Goal: Task Accomplishment & Management: Manage account settings

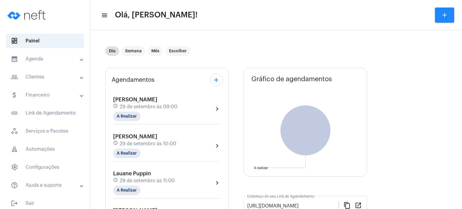
click at [135, 178] on span "29 de setembro às 11:00" at bounding box center [147, 180] width 55 height 5
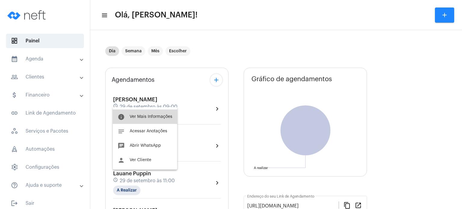
click at [161, 115] on span "Ver Mais Informações" at bounding box center [151, 117] width 43 height 4
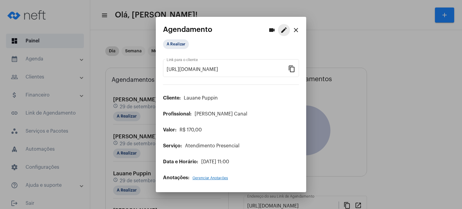
click at [283, 32] on mat-icon "edit" at bounding box center [284, 29] width 7 height 7
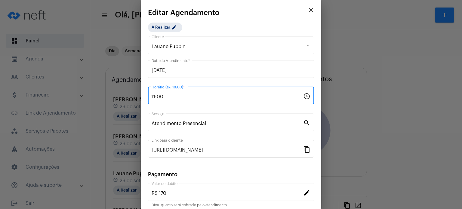
click at [237, 98] on input "11:00" at bounding box center [228, 96] width 152 height 5
type input "19:00"
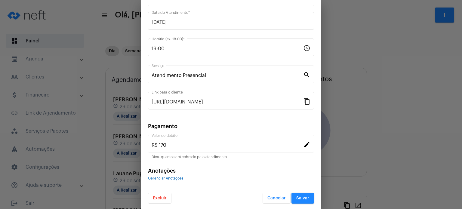
scroll to position [49, 0]
click at [300, 197] on span "Salvar" at bounding box center [302, 197] width 13 height 4
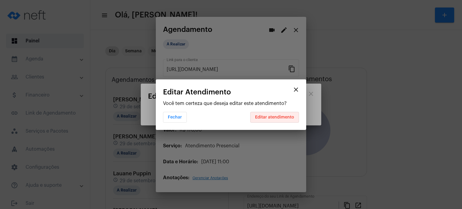
click at [281, 116] on span "Editar atendimento" at bounding box center [274, 117] width 39 height 4
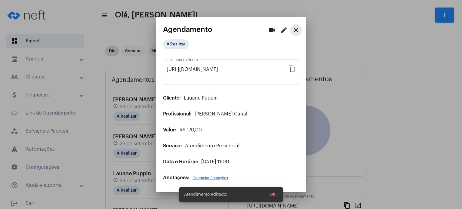
click at [293, 31] on mat-icon "close" at bounding box center [296, 29] width 7 height 7
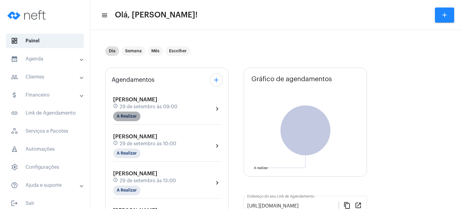
click at [127, 113] on mat-chip "A Realizar" at bounding box center [126, 117] width 27 height 10
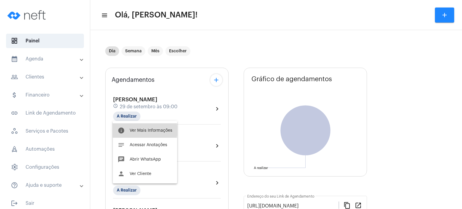
click at [138, 131] on span "Ver Mais Informações" at bounding box center [151, 131] width 43 height 4
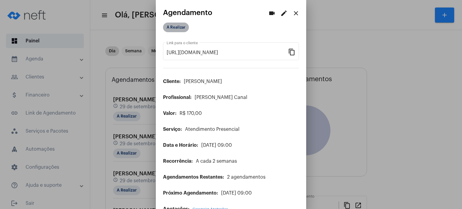
click at [182, 29] on mat-chip "A Realizar" at bounding box center [176, 28] width 26 height 10
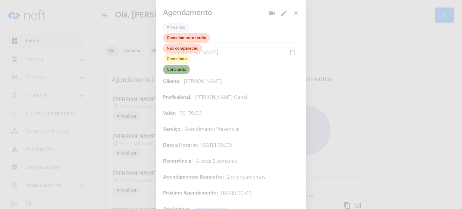
click at [173, 72] on mat-chip "Concluído" at bounding box center [176, 70] width 27 height 10
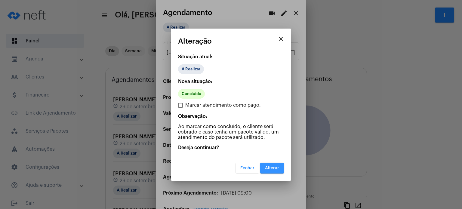
click at [278, 164] on button "Alterar" at bounding box center [272, 168] width 24 height 11
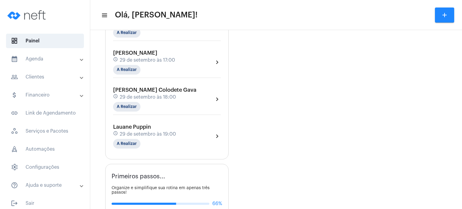
scroll to position [277, 0]
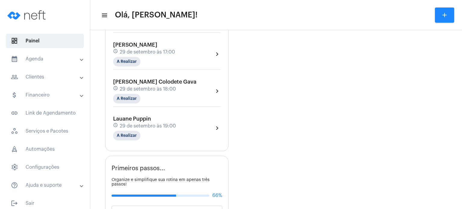
click at [58, 60] on mat-panel-title "calendar_month_outlined Agenda" at bounding box center [46, 58] width 70 height 7
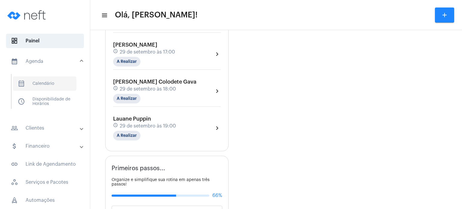
click at [56, 85] on span "calendar_month_outlined Calendário" at bounding box center [45, 83] width 64 height 14
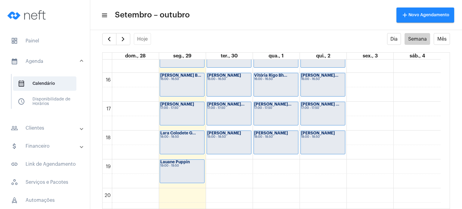
scroll to position [461, 0]
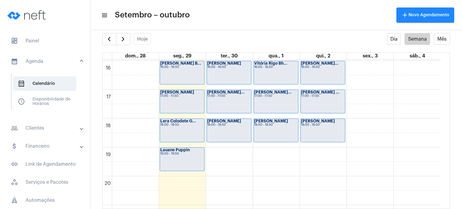
click at [289, 129] on div "[PERSON_NAME] 18:00 - 18:50" at bounding box center [276, 130] width 44 height 23
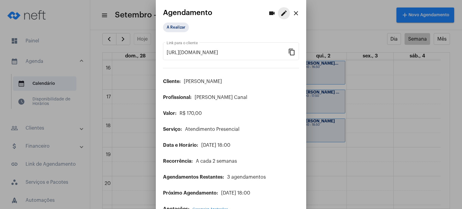
click at [281, 14] on mat-icon "edit" at bounding box center [284, 13] width 7 height 7
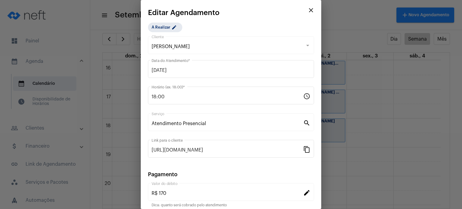
scroll to position [49, 0]
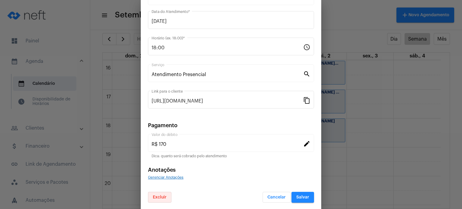
click at [160, 195] on span "Excluir" at bounding box center [160, 197] width 14 height 4
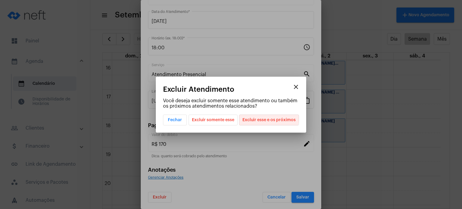
click at [267, 118] on span "Excluir esse e os próximos" at bounding box center [269, 120] width 53 height 10
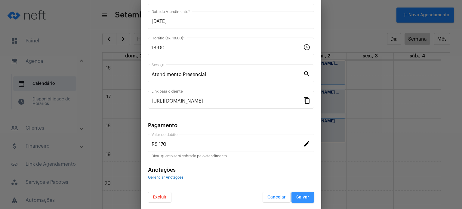
click at [300, 195] on span "Salvar" at bounding box center [302, 197] width 13 height 4
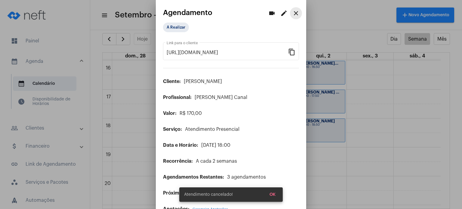
click at [293, 11] on mat-icon "close" at bounding box center [296, 13] width 7 height 7
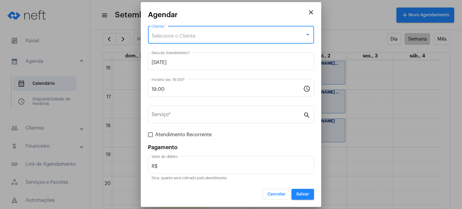
click at [235, 38] on div "Selecione o Cliente" at bounding box center [229, 35] width 154 height 5
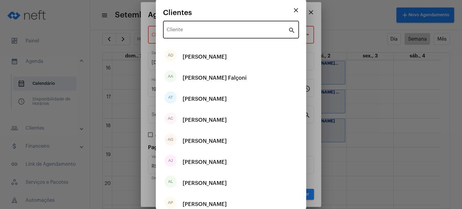
click at [234, 28] on div "Cliente" at bounding box center [228, 29] width 122 height 19
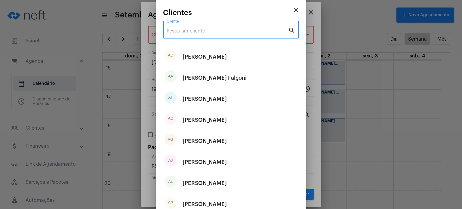
type input "ç"
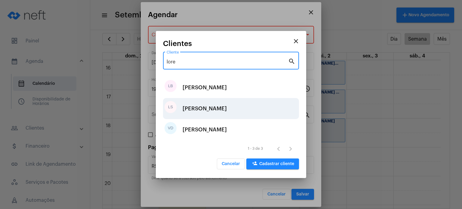
type input "lore"
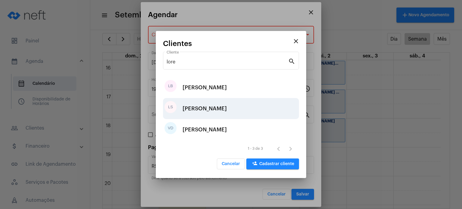
click at [217, 112] on div "[PERSON_NAME]" at bounding box center [205, 109] width 44 height 18
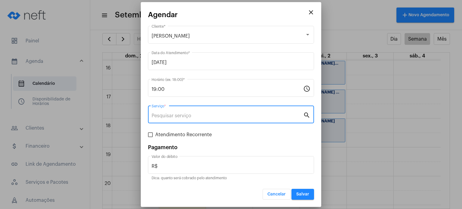
click at [214, 114] on input "Serviço *" at bounding box center [228, 115] width 152 height 5
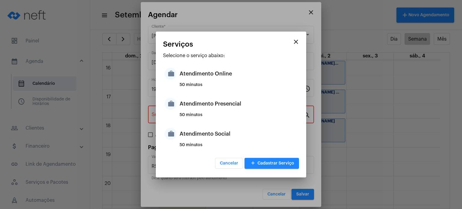
click at [214, 114] on div "50 minutos" at bounding box center [239, 117] width 118 height 9
type input "Atendimento Presencial"
type input "R$ 170"
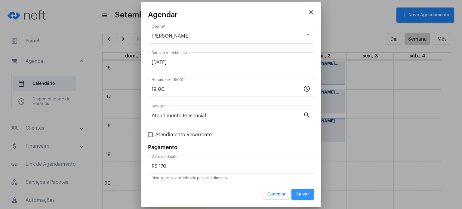
click at [296, 193] on button "Salvar" at bounding box center [303, 194] width 23 height 11
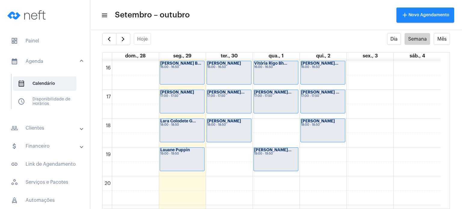
click at [264, 148] on strong "[PERSON_NAME]..." at bounding box center [272, 150] width 37 height 4
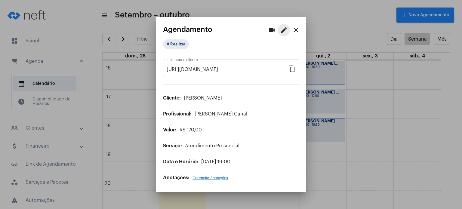
click at [281, 32] on mat-icon "edit" at bounding box center [284, 29] width 7 height 7
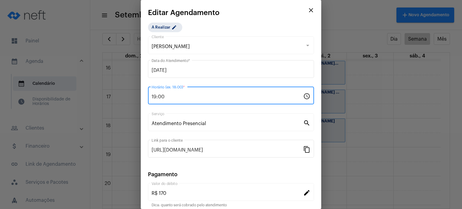
click at [187, 98] on input "19:00" at bounding box center [228, 96] width 152 height 5
type input "18:00"
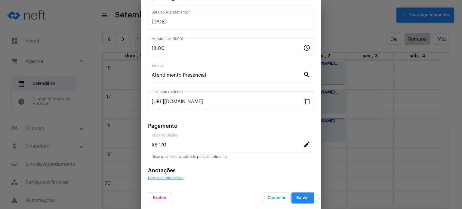
scroll to position [49, 0]
click at [297, 199] on button "Salvar" at bounding box center [303, 197] width 23 height 11
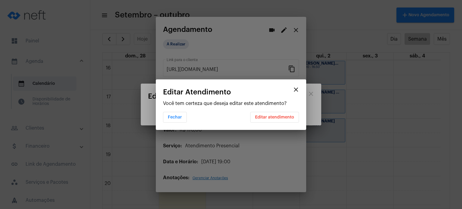
scroll to position [0, 0]
click at [278, 112] on button "Editar atendimento" at bounding box center [274, 117] width 49 height 11
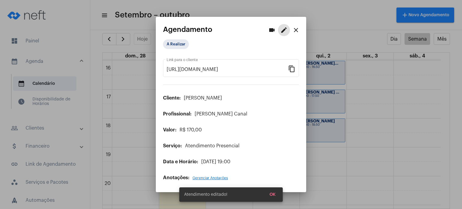
click at [293, 31] on mat-icon "close" at bounding box center [296, 29] width 7 height 7
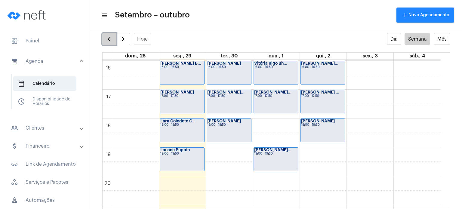
click at [111, 36] on span "button" at bounding box center [109, 39] width 7 height 7
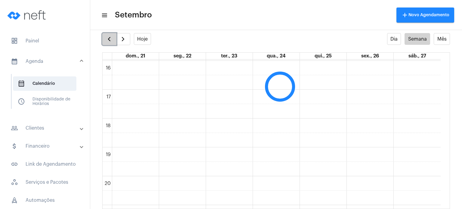
scroll to position [173, 0]
click at [123, 39] on span "button" at bounding box center [122, 39] width 7 height 7
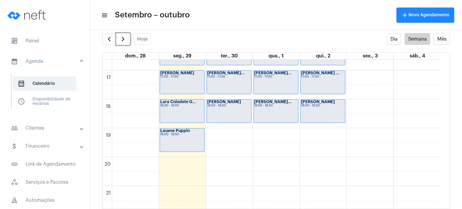
scroll to position [482, 0]
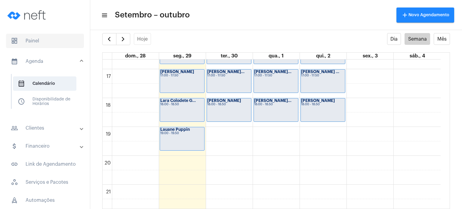
click at [36, 41] on span "dashboard Painel" at bounding box center [45, 41] width 78 height 14
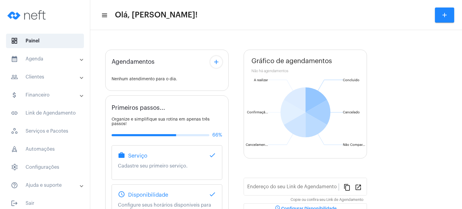
type input "[URL][DOMAIN_NAME]"
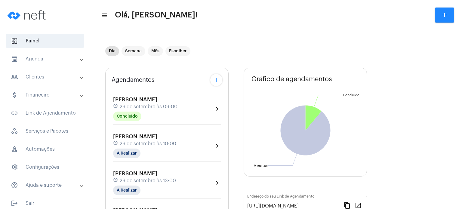
click at [122, 136] on span "[PERSON_NAME]" at bounding box center [135, 136] width 44 height 5
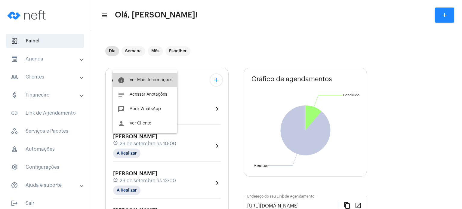
click at [136, 78] on span "Ver Mais Informações" at bounding box center [151, 80] width 43 height 4
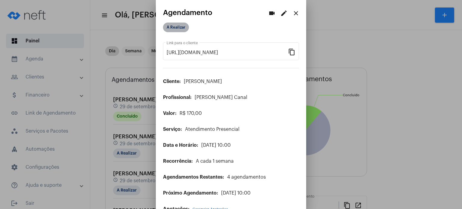
click at [173, 24] on mat-chip "A Realizar" at bounding box center [176, 28] width 26 height 10
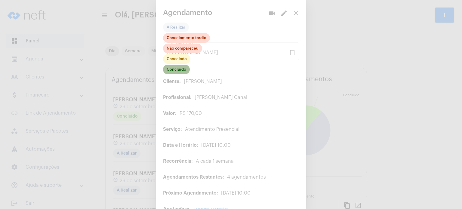
click at [180, 71] on mat-chip "Concluído" at bounding box center [176, 70] width 27 height 10
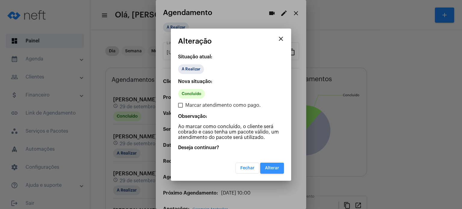
click at [271, 169] on span "Alterar" at bounding box center [272, 168] width 14 height 4
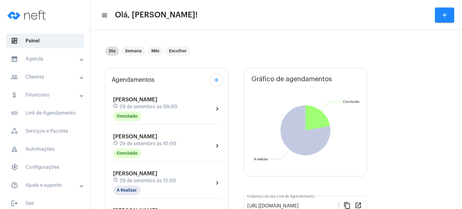
click at [125, 97] on span "[PERSON_NAME]" at bounding box center [135, 99] width 44 height 5
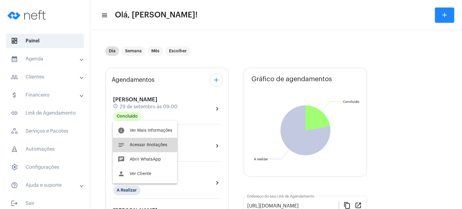
click at [135, 143] on span "Acessar Anotações" at bounding box center [149, 145] width 38 height 4
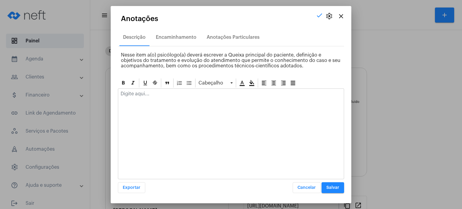
click at [158, 91] on p at bounding box center [231, 93] width 221 height 5
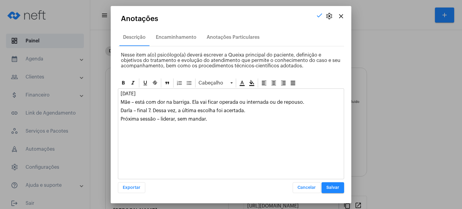
click at [335, 187] on span "Salvar" at bounding box center [333, 188] width 13 height 4
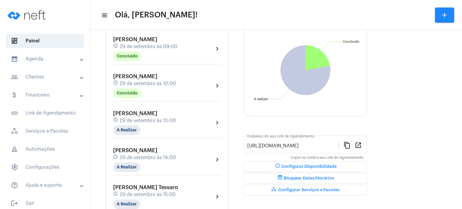
scroll to position [48, 0]
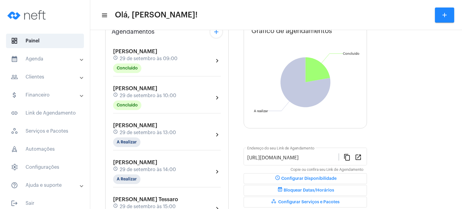
click at [147, 90] on span "[PERSON_NAME]" at bounding box center [135, 88] width 44 height 5
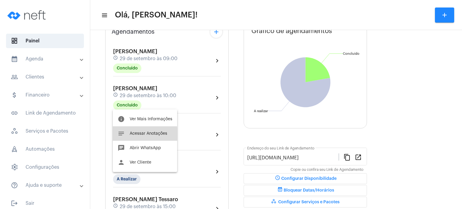
click at [138, 135] on span "Acessar Anotações" at bounding box center [149, 134] width 38 height 4
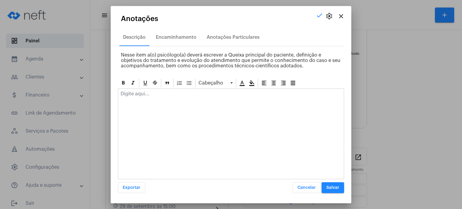
click at [156, 100] on div at bounding box center [231, 95] width 226 height 13
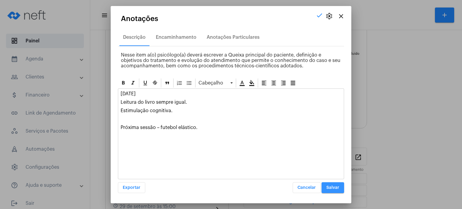
click at [336, 189] on span "Salvar" at bounding box center [333, 188] width 13 height 4
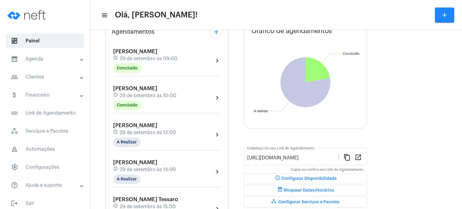
click at [41, 59] on mat-panel-title "calendar_month_outlined Agenda" at bounding box center [46, 58] width 70 height 7
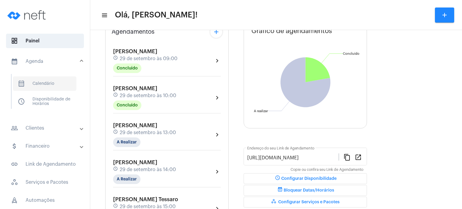
click at [60, 87] on span "calendar_month_outlined Calendário" at bounding box center [45, 83] width 64 height 14
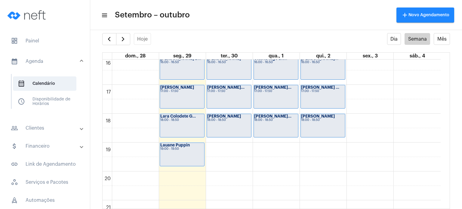
scroll to position [467, 0]
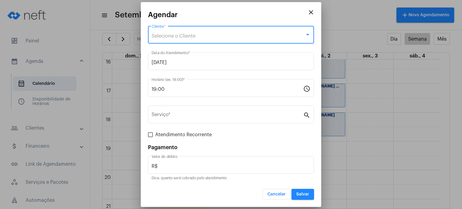
click at [185, 39] on div "Selecione o Cliente" at bounding box center [229, 35] width 154 height 5
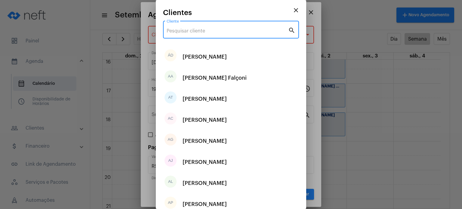
click at [190, 33] on input "Cliente" at bounding box center [228, 30] width 122 height 5
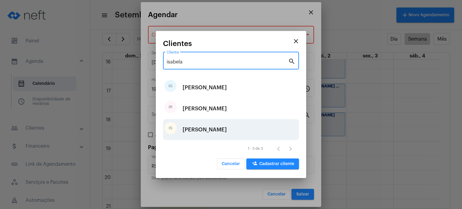
type input "isabela"
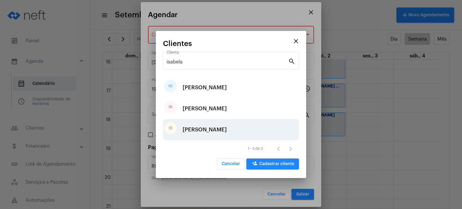
click at [223, 126] on div "[PERSON_NAME]" at bounding box center [205, 130] width 44 height 18
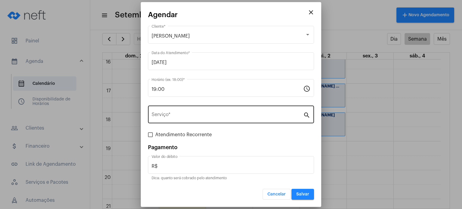
click at [208, 119] on div "Serviço *" at bounding box center [228, 113] width 152 height 19
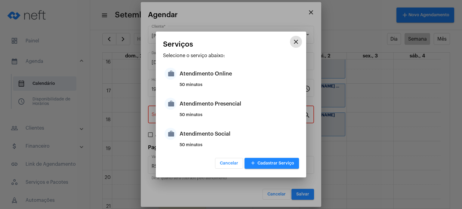
click at [208, 119] on div "50 minutos" at bounding box center [239, 117] width 118 height 9
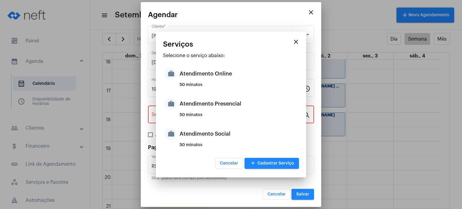
type input "Atendimento Presencial"
type input "R$ 170"
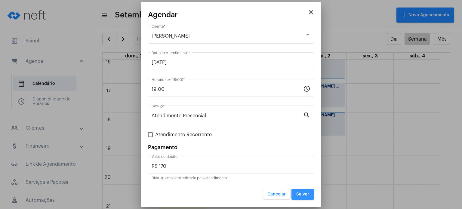
click at [305, 193] on span "Salvar" at bounding box center [302, 194] width 13 height 4
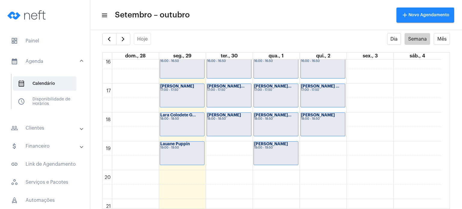
click at [39, 59] on mat-panel-title "calendar_month_outlined Agenda" at bounding box center [46, 61] width 70 height 7
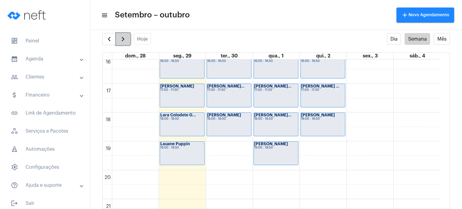
click at [120, 39] on span "button" at bounding box center [122, 39] width 7 height 7
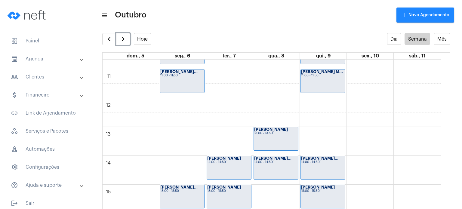
scroll to position [338, 0]
